Goal: Information Seeking & Learning: Learn about a topic

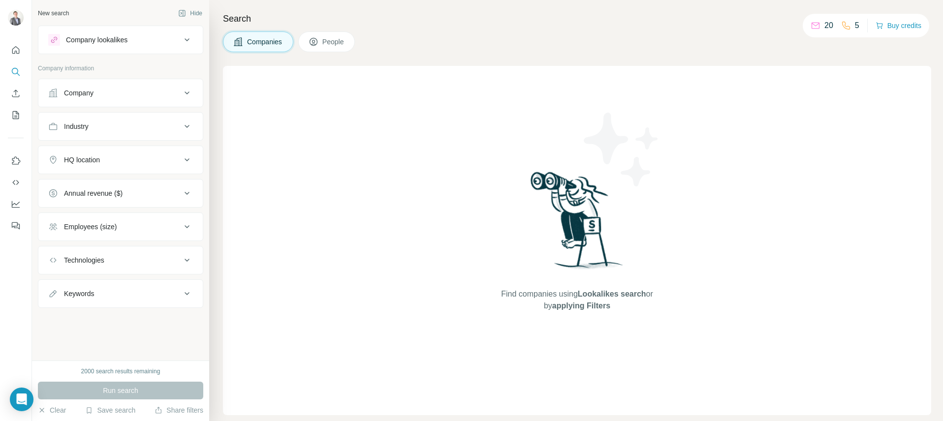
click at [117, 131] on button "Industry" at bounding box center [120, 127] width 164 height 24
click at [126, 120] on button "Industry" at bounding box center [120, 129] width 164 height 28
click at [135, 160] on div "HQ location" at bounding box center [114, 160] width 133 height 10
click at [114, 186] on input "text" at bounding box center [120, 185] width 145 height 18
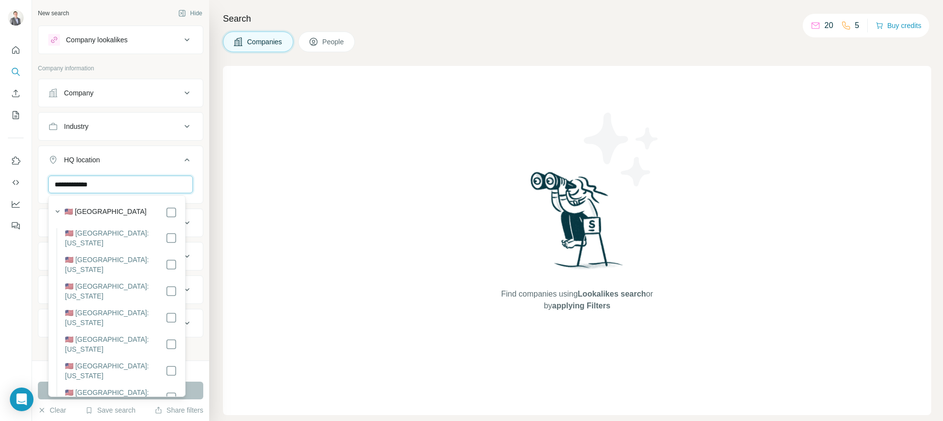
type input "**********"
click at [119, 210] on label "🇺🇸 [GEOGRAPHIC_DATA]" at bounding box center [105, 213] width 82 height 12
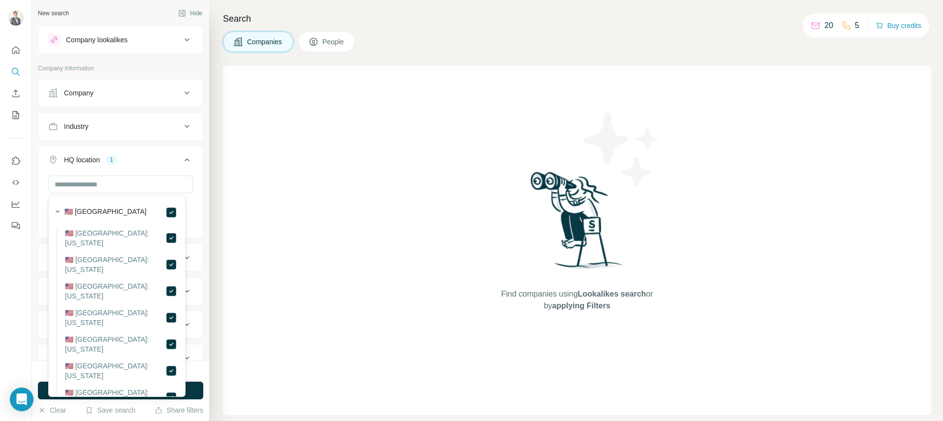
click at [160, 66] on p "Company information" at bounding box center [120, 68] width 165 height 9
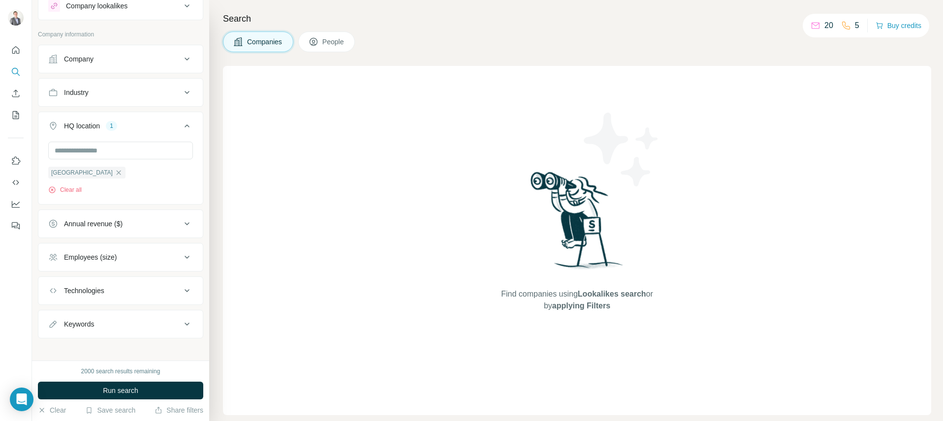
scroll to position [40, 0]
click at [134, 285] on div "Technologies" at bounding box center [114, 285] width 133 height 10
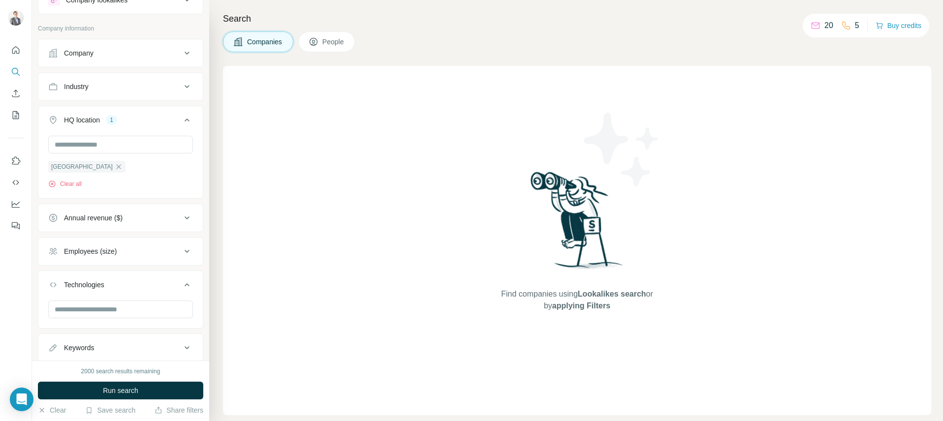
scroll to position [69, 0]
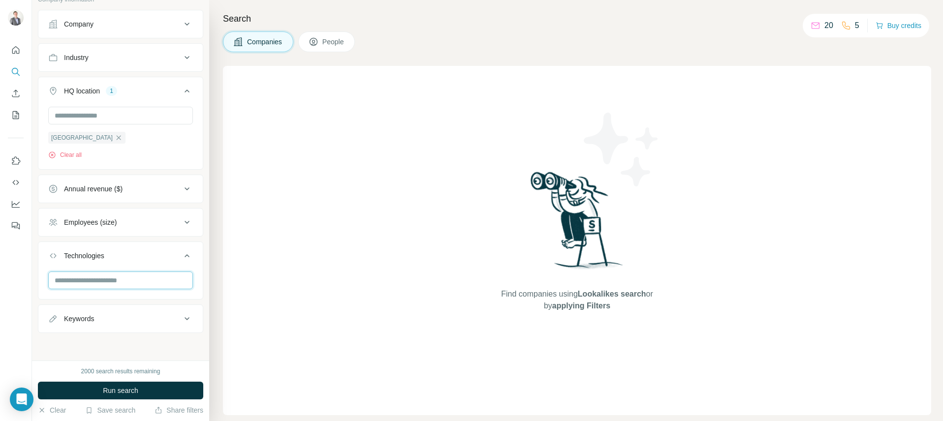
click at [124, 281] on input "text" at bounding box center [120, 281] width 145 height 18
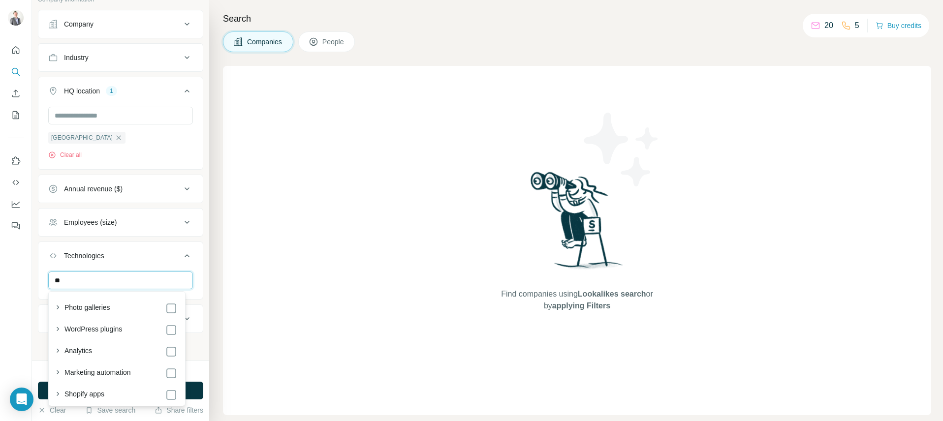
type input "*"
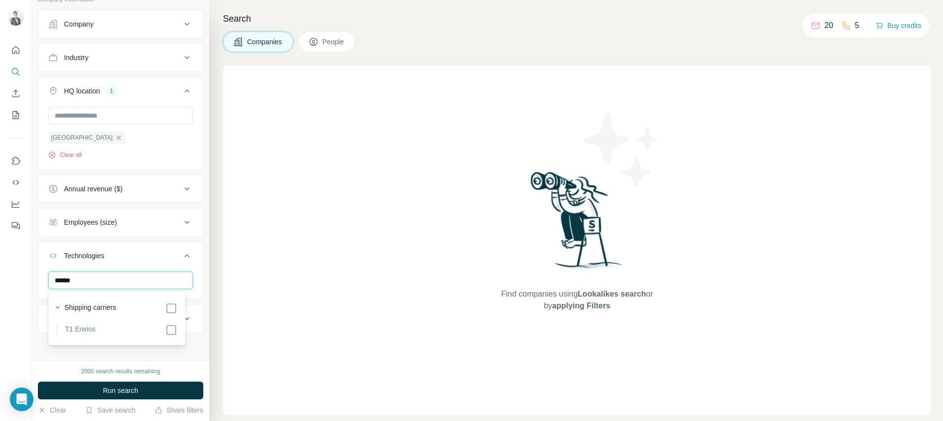
type input "*******"
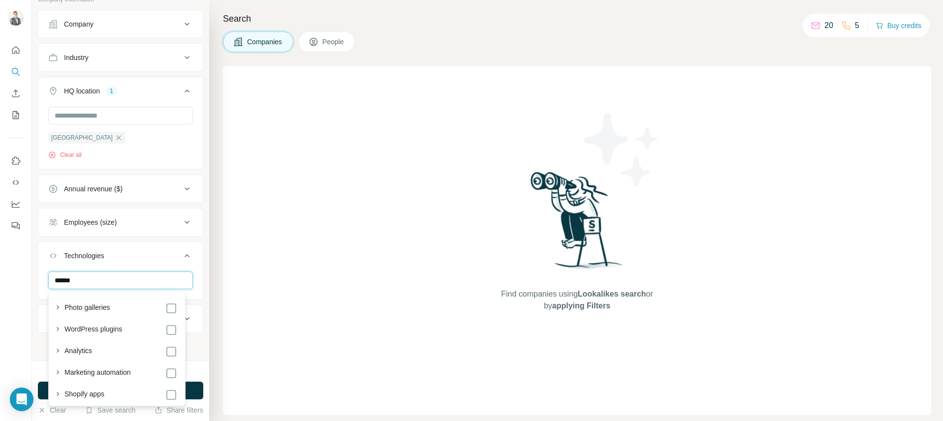
type input "*******"
click at [32, 253] on div "New search Hide Company lookalikes Company information Company Industry HQ loca…" at bounding box center [120, 180] width 177 height 361
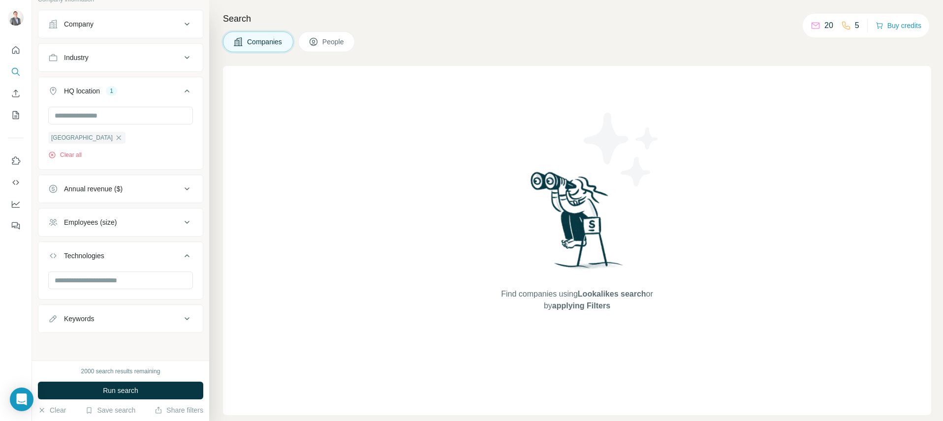
click at [89, 322] on div "Keywords" at bounding box center [79, 319] width 30 height 10
click at [87, 342] on input "text" at bounding box center [110, 343] width 125 height 18
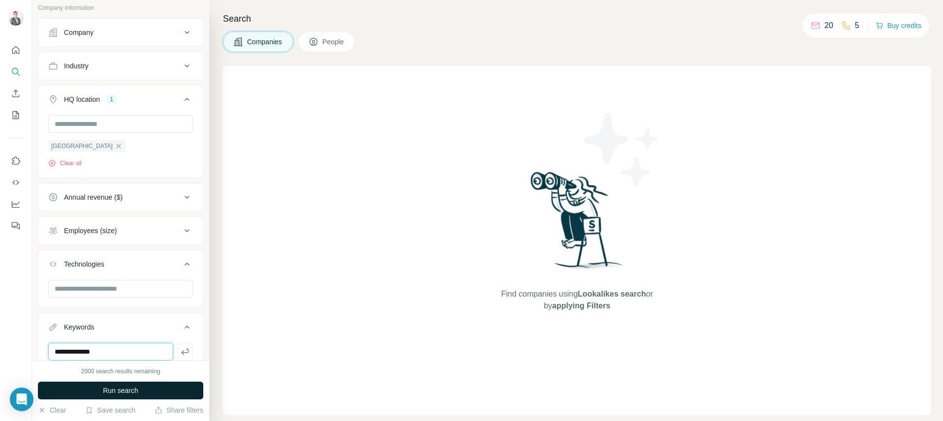
type input "**********"
click at [122, 391] on span "Run search" at bounding box center [120, 391] width 35 height 10
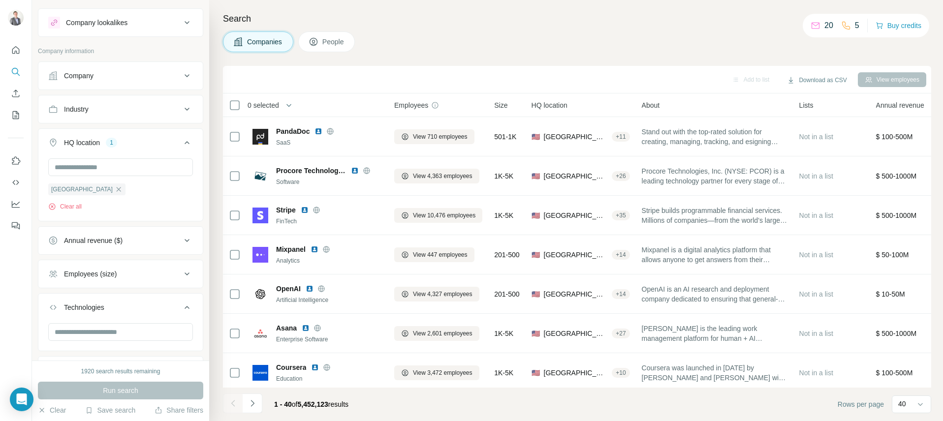
scroll to position [0, 0]
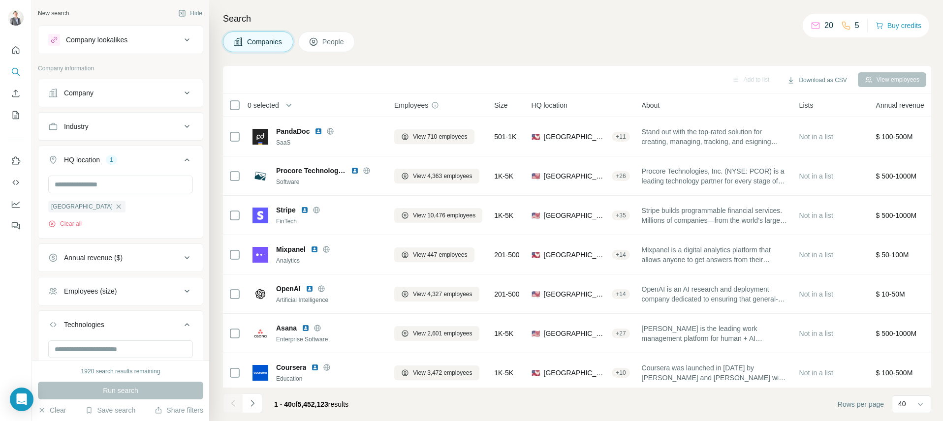
click at [157, 127] on div "Industry" at bounding box center [114, 127] width 133 height 10
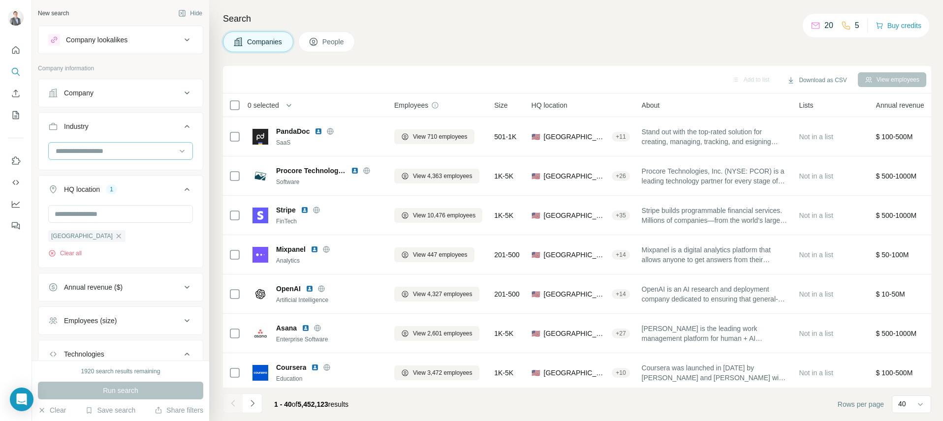
click at [114, 148] on input at bounding box center [116, 151] width 122 height 11
click at [123, 144] on div at bounding box center [116, 151] width 122 height 17
click at [80, 152] on input at bounding box center [116, 151] width 122 height 11
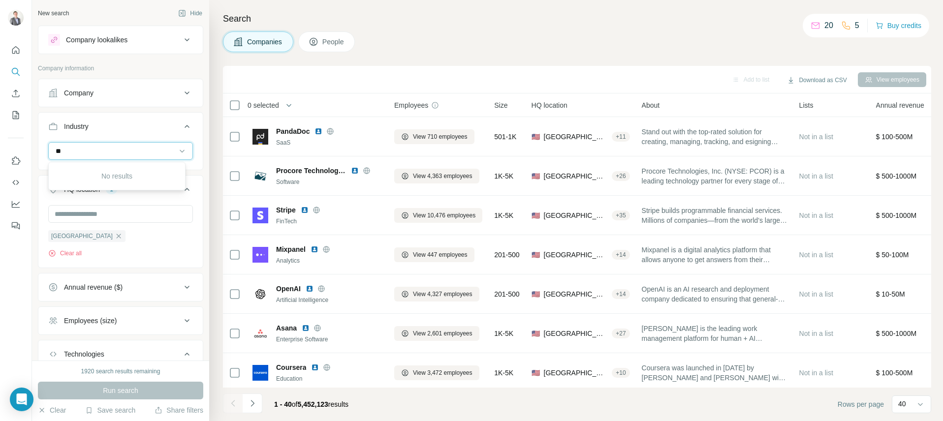
type input "***"
type input "****"
click at [74, 169] on p "Food and Beverage" at bounding box center [87, 173] width 61 height 10
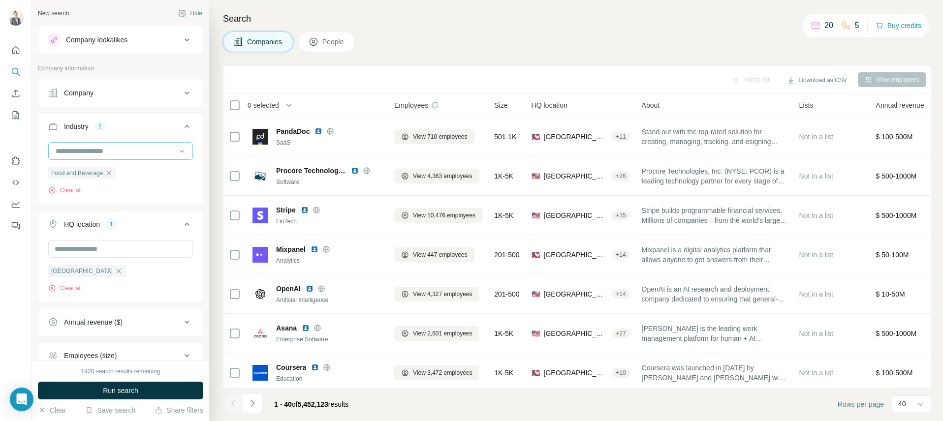
click at [86, 153] on input at bounding box center [116, 151] width 122 height 11
click at [82, 151] on input at bounding box center [116, 151] width 122 height 11
click at [78, 150] on input at bounding box center [116, 151] width 122 height 11
click at [88, 153] on input at bounding box center [116, 151] width 122 height 11
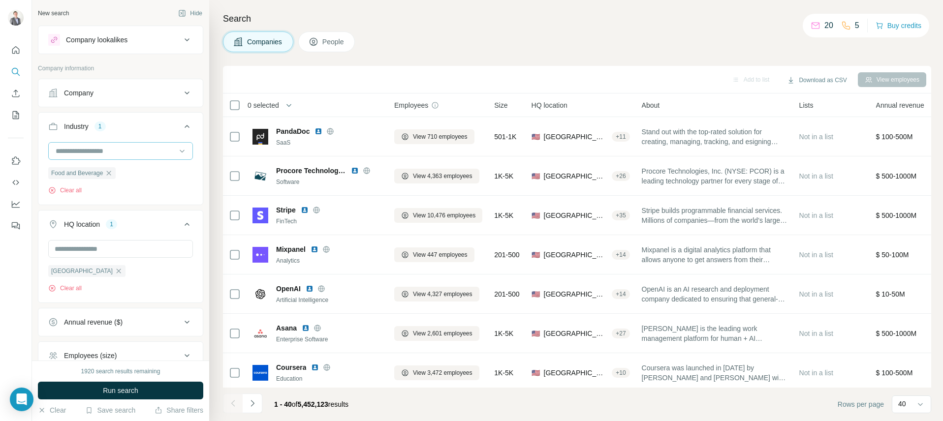
click at [88, 152] on input at bounding box center [116, 151] width 122 height 11
click at [100, 141] on div "Shoes" at bounding box center [117, 136] width 121 height 10
click at [106, 154] on input at bounding box center [116, 151] width 122 height 11
type input "****"
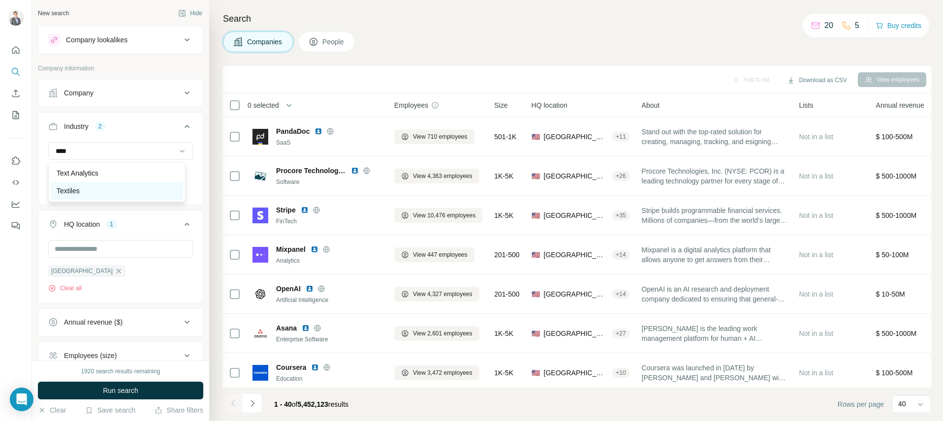
click at [70, 188] on p "Textiles" at bounding box center [68, 191] width 23 height 10
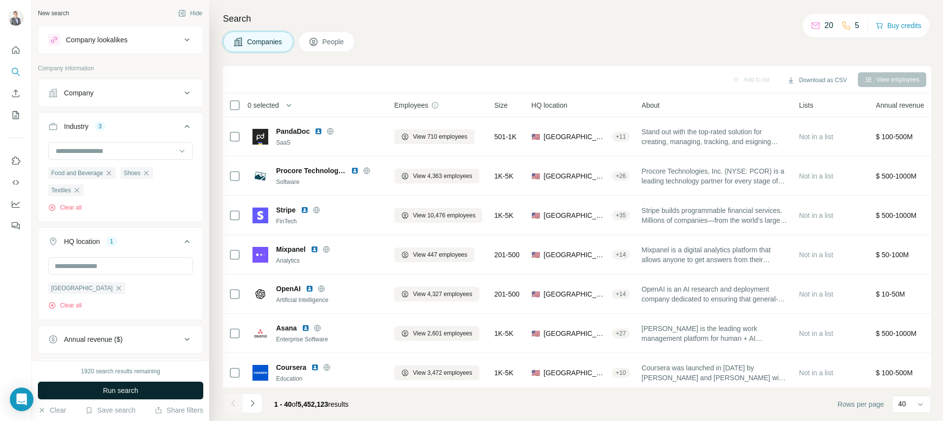
click at [149, 388] on button "Run search" at bounding box center [120, 391] width 165 height 18
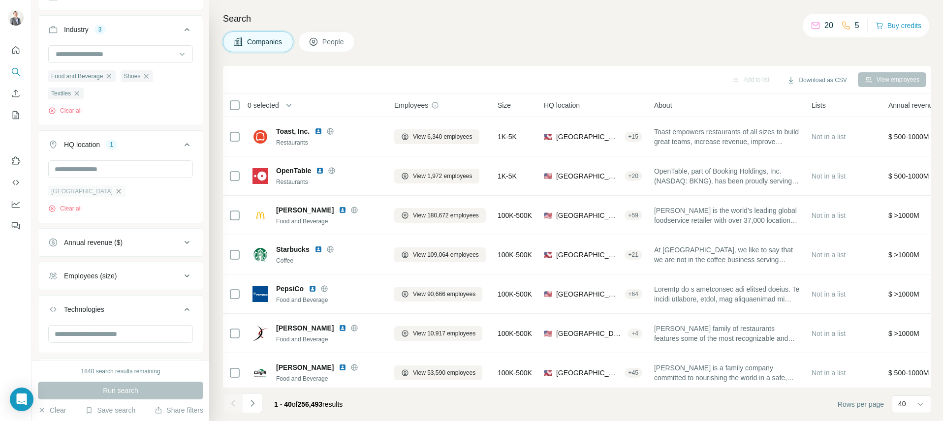
scroll to position [97, 0]
click at [104, 242] on div "Annual revenue ($)" at bounding box center [93, 242] width 59 height 10
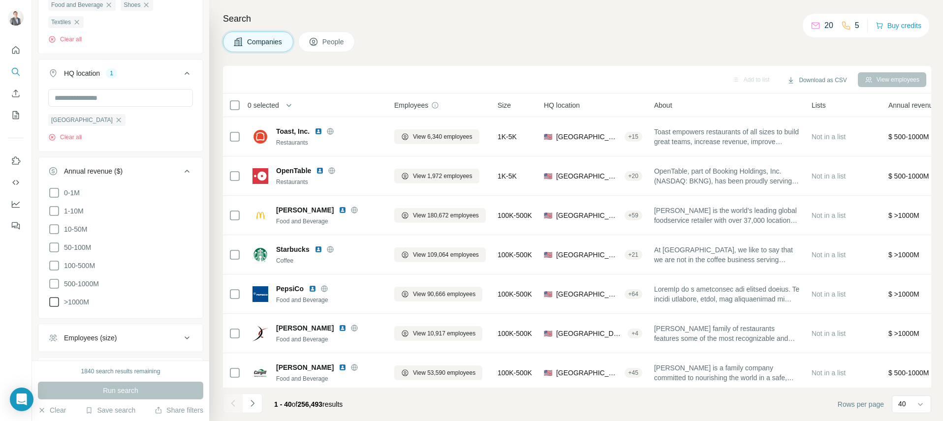
scroll to position [176, 0]
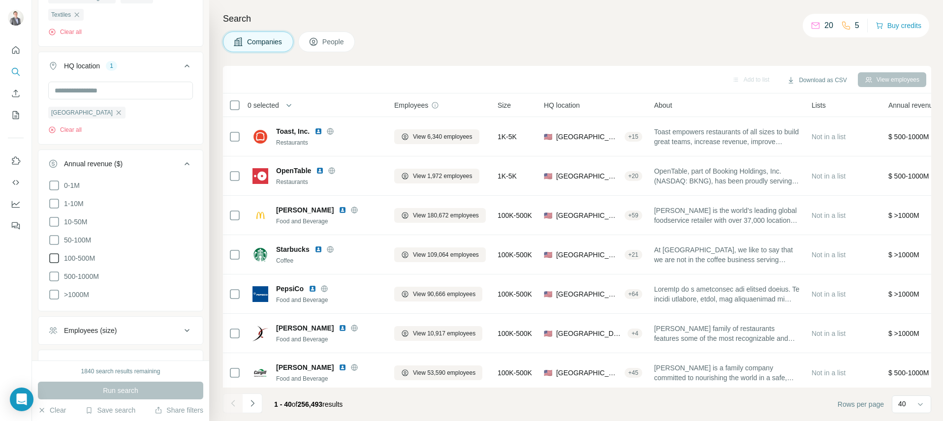
click at [54, 257] on icon at bounding box center [54, 258] width 12 height 12
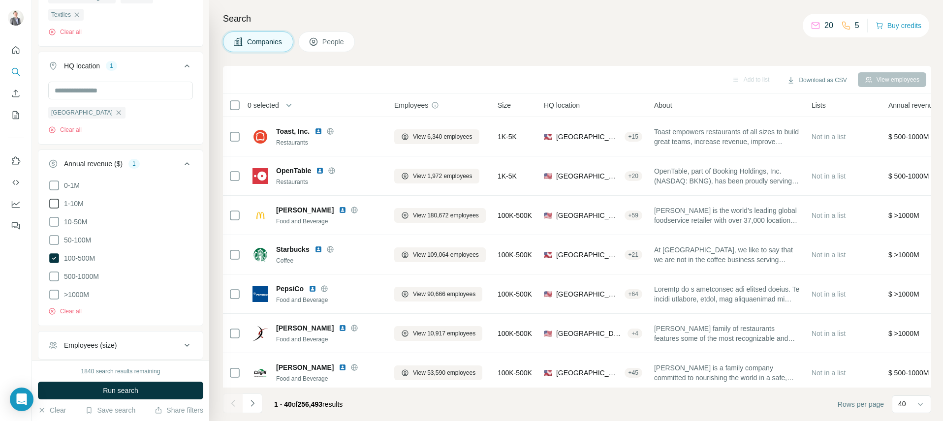
click at [52, 206] on icon at bounding box center [54, 204] width 12 height 12
click at [52, 219] on icon at bounding box center [54, 222] width 12 height 12
click at [52, 240] on icon at bounding box center [54, 240] width 12 height 12
click at [114, 387] on span "Run search" at bounding box center [120, 391] width 35 height 10
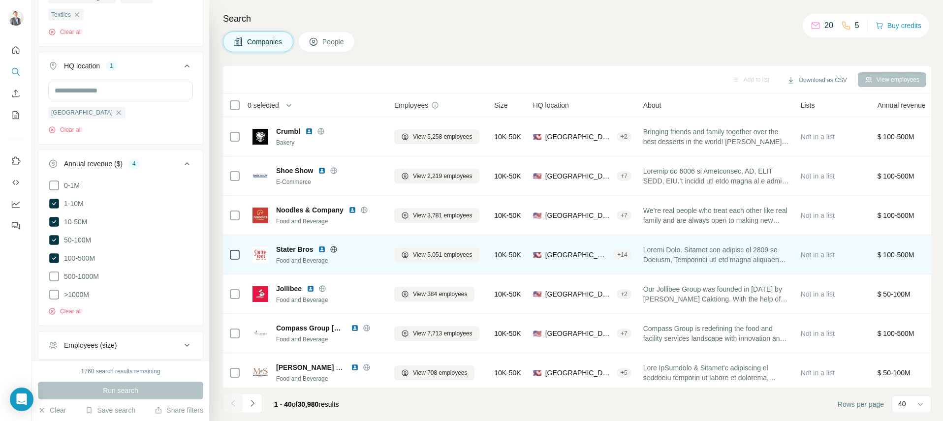
scroll to position [143, 0]
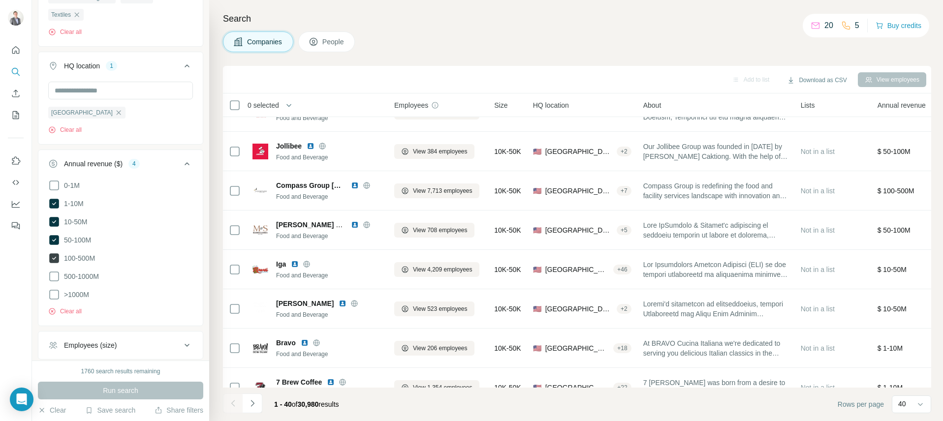
click at [52, 258] on icon at bounding box center [54, 258] width 12 height 12
click at [132, 395] on span "Run search" at bounding box center [120, 391] width 35 height 10
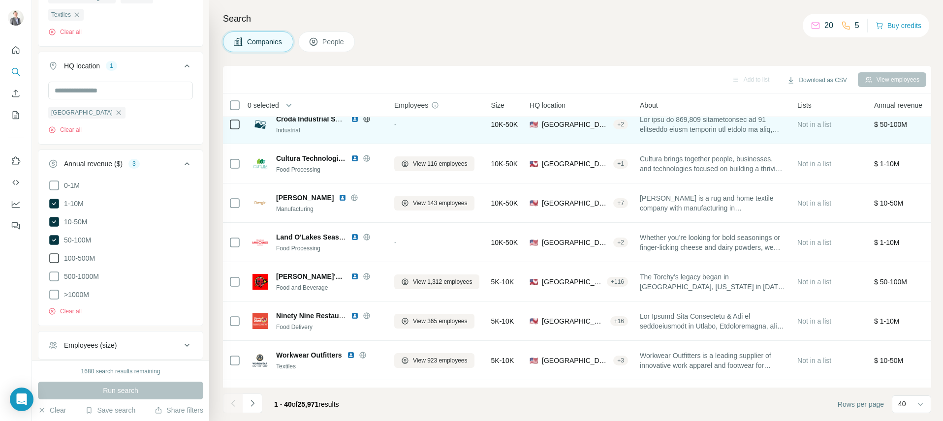
scroll to position [566, 0]
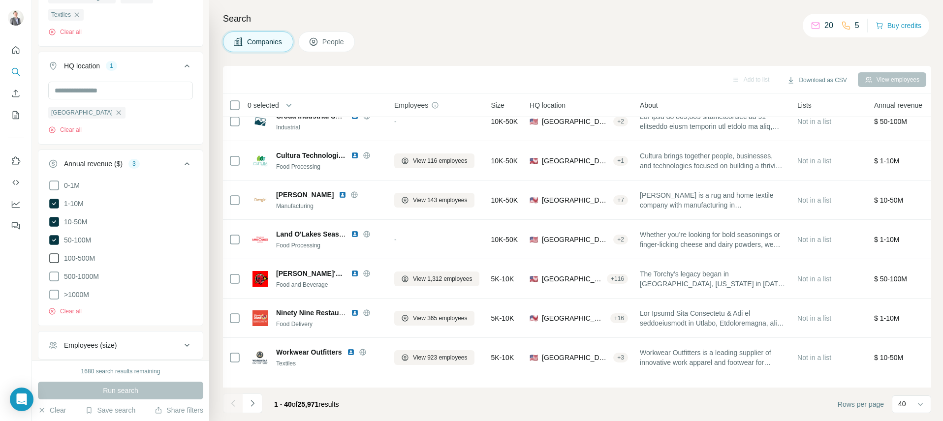
click at [345, 45] on span "People" at bounding box center [333, 42] width 23 height 10
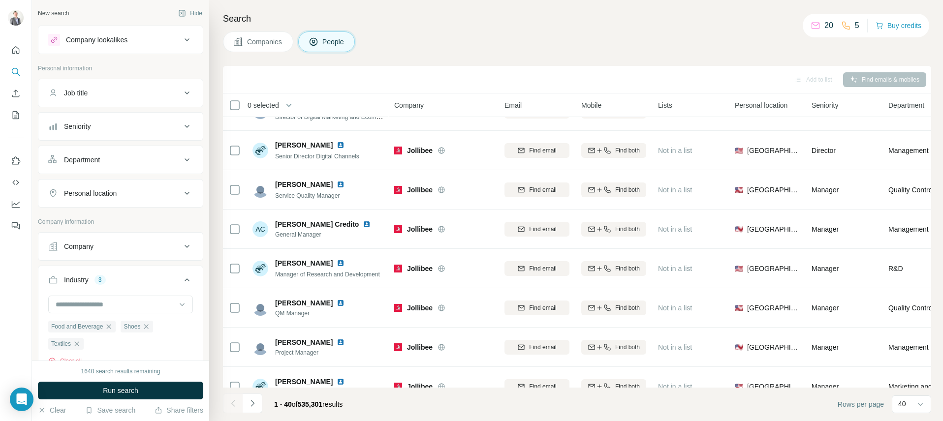
click at [142, 98] on button "Job title" at bounding box center [120, 93] width 164 height 24
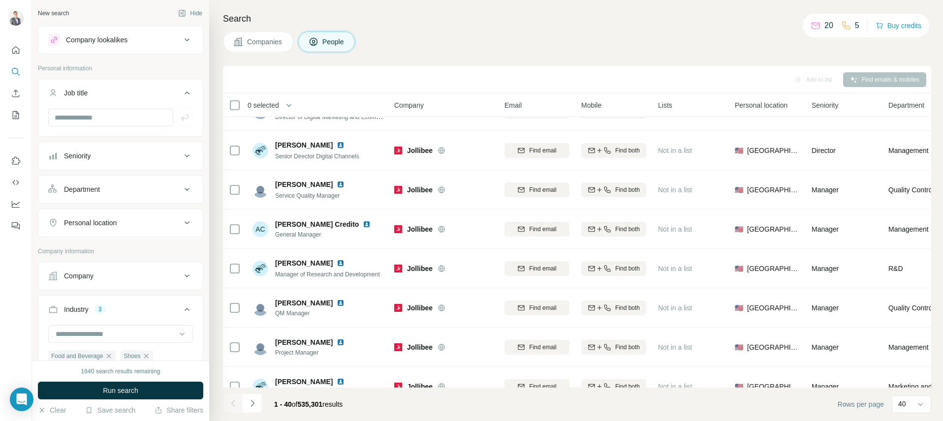
click at [146, 87] on button "Job title" at bounding box center [120, 95] width 164 height 28
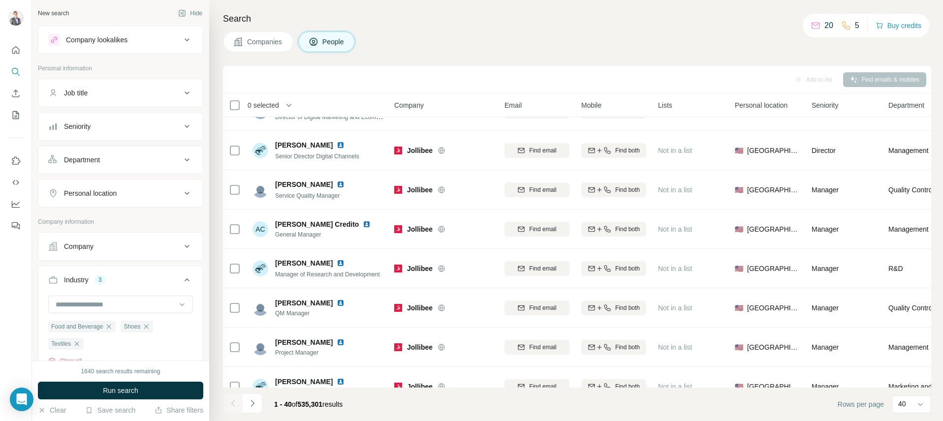
click at [114, 160] on div "Department" at bounding box center [114, 160] width 133 height 10
click at [114, 182] on input at bounding box center [116, 184] width 122 height 11
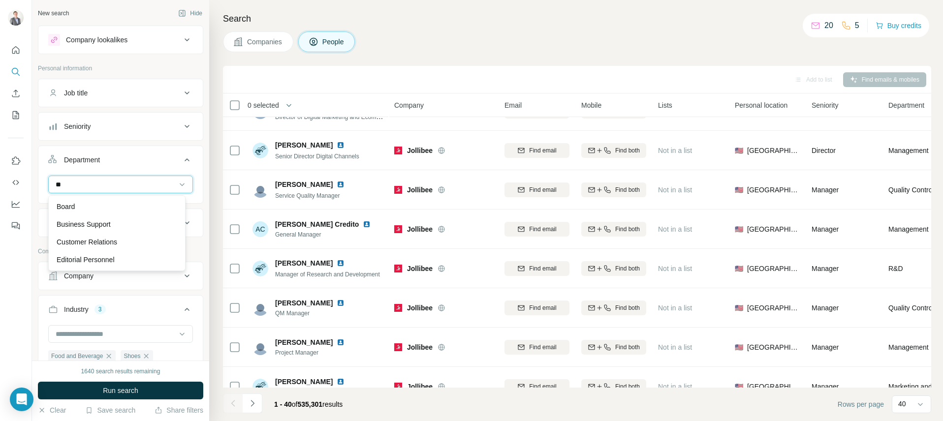
type input "*"
click at [126, 237] on div "R&D" at bounding box center [117, 233] width 121 height 10
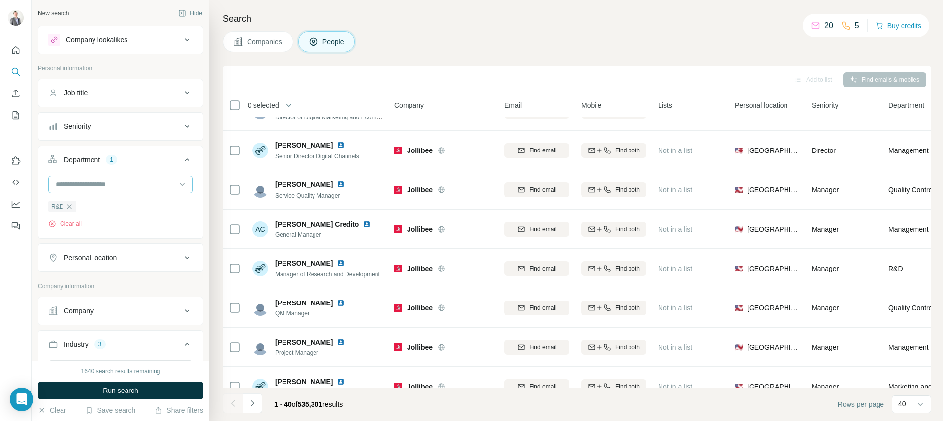
click at [116, 186] on input at bounding box center [116, 184] width 122 height 11
click at [92, 247] on div "Product" at bounding box center [117, 244] width 121 height 10
click at [106, 391] on span "Run search" at bounding box center [120, 391] width 35 height 10
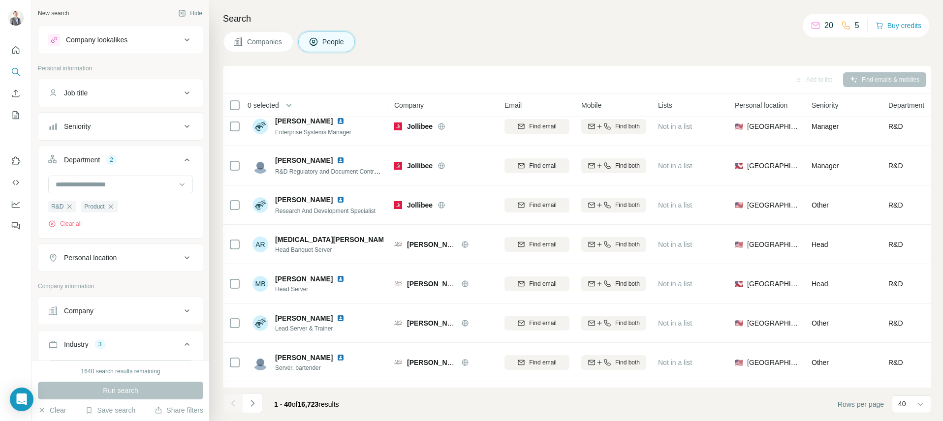
scroll to position [459, 0]
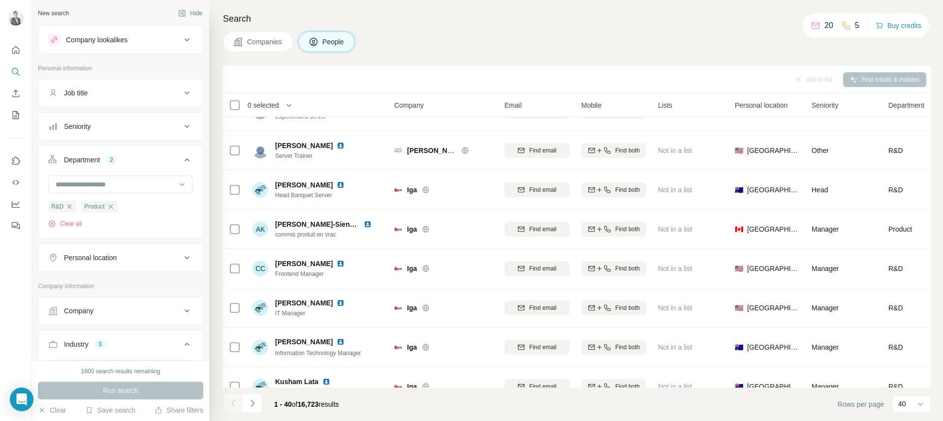
click at [147, 261] on div "Personal location" at bounding box center [114, 258] width 133 height 10
click at [126, 282] on input "text" at bounding box center [120, 283] width 145 height 18
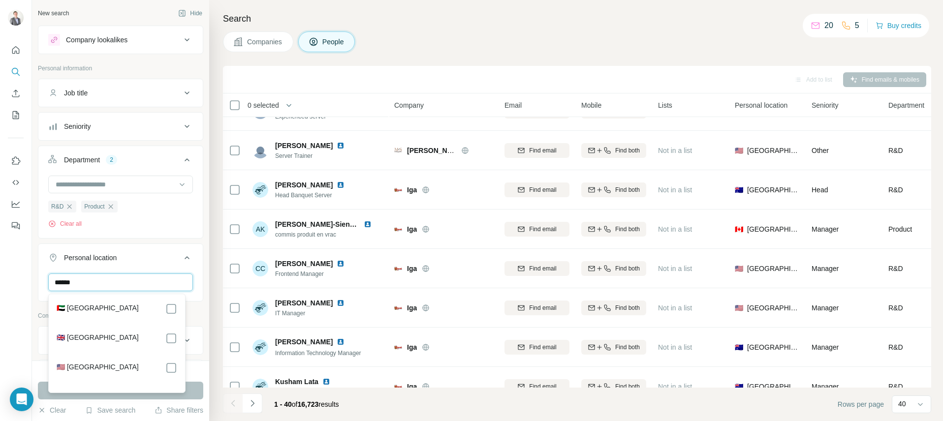
type input "******"
click at [100, 366] on label "🇺🇸 [GEOGRAPHIC_DATA]" at bounding box center [98, 368] width 82 height 12
click at [184, 397] on button "Run search" at bounding box center [120, 391] width 165 height 18
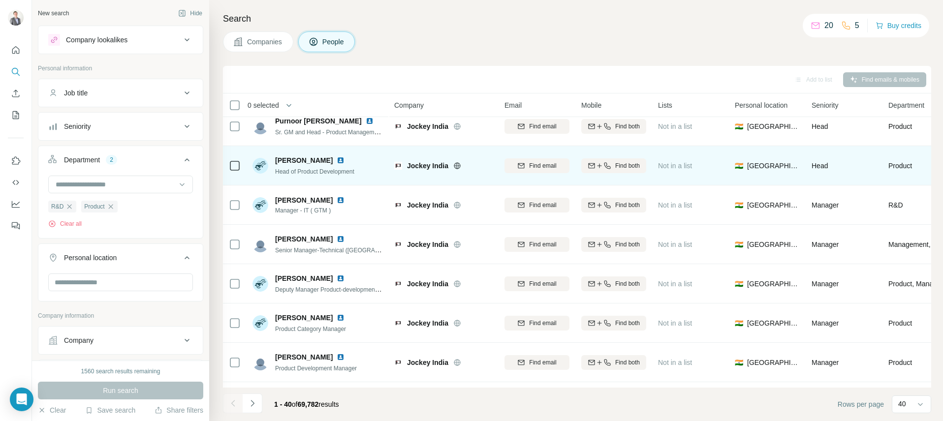
scroll to position [10, 0]
click at [337, 159] on img at bounding box center [341, 161] width 8 height 8
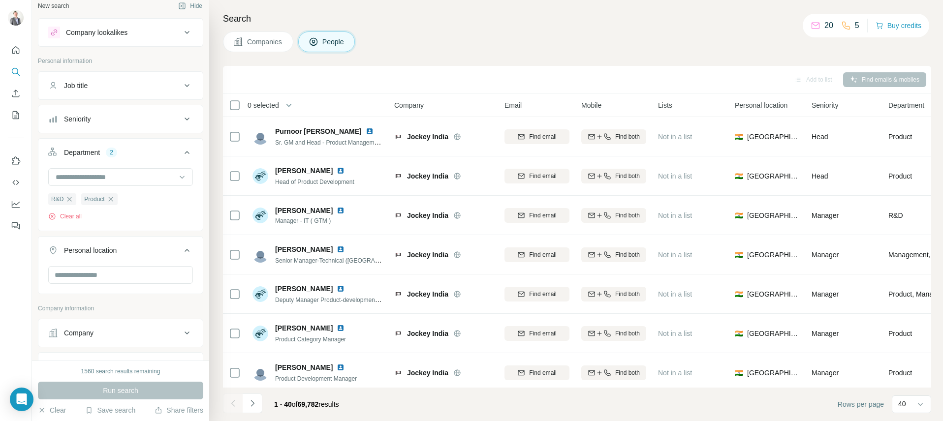
scroll to position [0, 0]
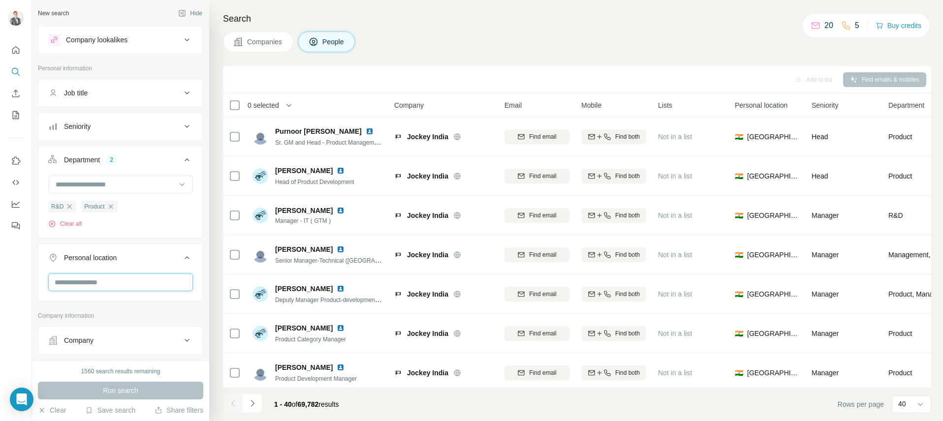
click at [103, 282] on input "text" at bounding box center [120, 283] width 145 height 18
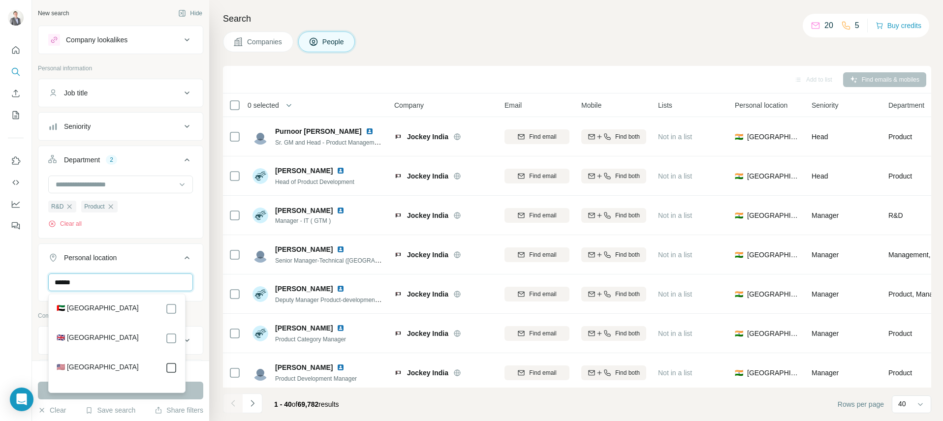
type input "******"
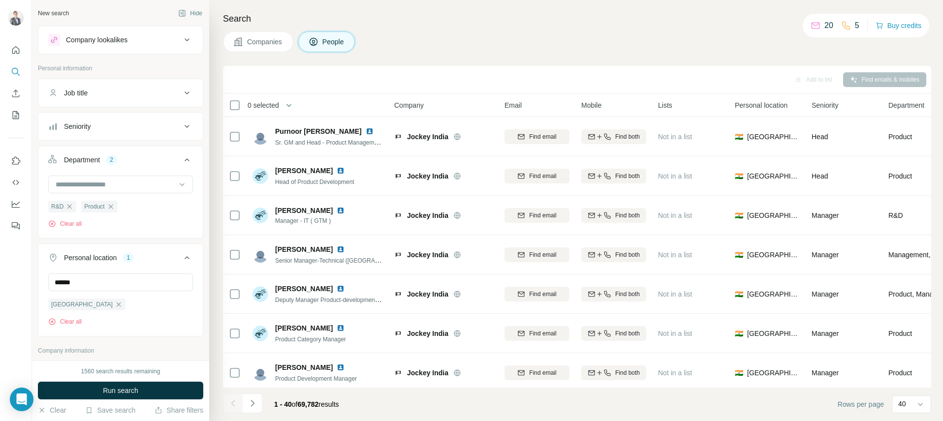
click at [196, 363] on div "1560 search results remaining Run search Clear Save search Share filters" at bounding box center [120, 391] width 177 height 61
click at [168, 392] on button "Run search" at bounding box center [120, 391] width 165 height 18
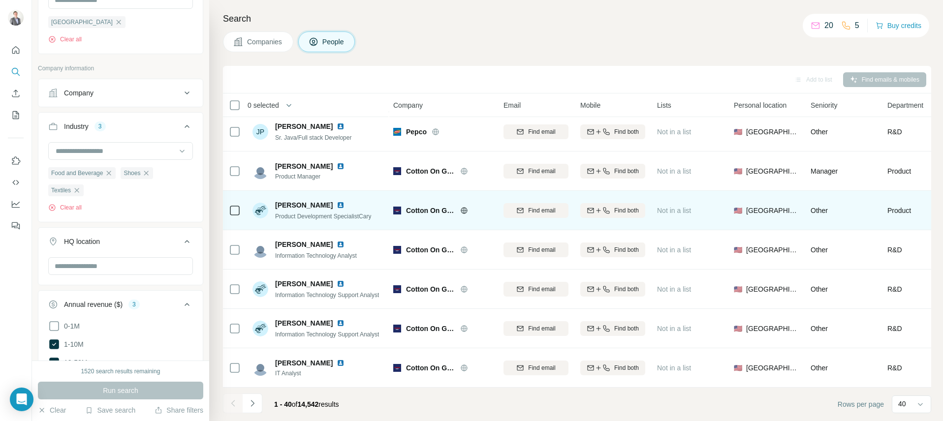
scroll to position [1309, 1]
